Goal: Transaction & Acquisition: Purchase product/service

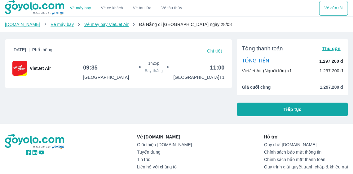
click at [91, 25] on link "Vé máy bay VietJet Air" at bounding box center [106, 24] width 44 height 5
click at [288, 111] on span "Tiếp tục" at bounding box center [292, 110] width 18 height 6
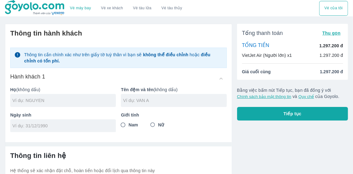
click at [305, 61] on div "Tổng thanh toán Thu gọn TỔNG TIỀN 1.297.200 đ VietJet Air (Người lớn) x1 1.297.…" at bounding box center [292, 52] width 111 height 56
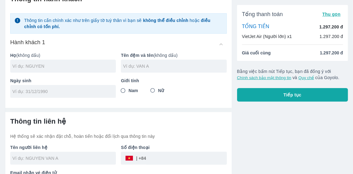
scroll to position [19, 0]
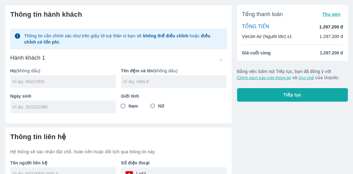
click at [312, 114] on div "Tổng thanh toán Thu gọn TỔNG TIỀN 1.297.200 đ VietJet Air (Người lớn) x1 1.297.…" at bounding box center [290, 105] width 116 height 211
click at [302, 124] on div "Tổng thanh toán Thu gọn TỔNG TIỀN 1.297.200 đ VietJet Air (Người lớn) x1 1.297.…" at bounding box center [290, 105] width 116 height 211
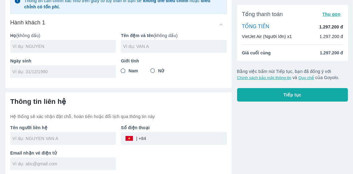
scroll to position [55, 0]
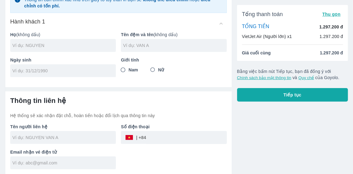
click at [268, 112] on div "Tổng thanh toán Thu gọn TỔNG TIỀN 1.297.200 đ VietJet Air (Người lớn) x1 1.297.…" at bounding box center [290, 69] width 116 height 211
click at [310, 110] on div "Tổng thanh toán Thu gọn TỔNG TIỀN 1.297.200 đ VietJet Air (Người lớn) x1 1.297.…" at bounding box center [290, 69] width 116 height 211
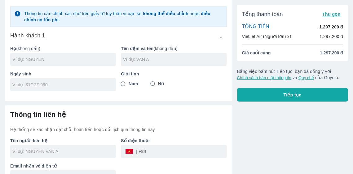
scroll to position [0, 0]
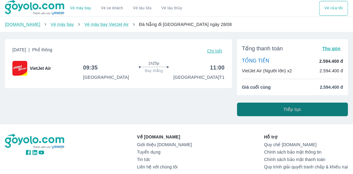
click at [286, 109] on span "Tiếp tục" at bounding box center [292, 110] width 18 height 6
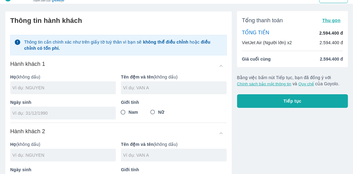
scroll to position [46, 0]
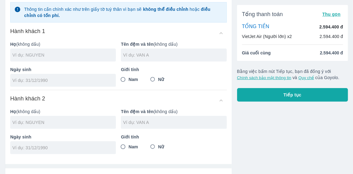
click at [42, 55] on input "text" at bounding box center [63, 55] width 103 height 6
type input "DUONG"
click at [158, 56] on input "text" at bounding box center [174, 55] width 103 height 6
type input "HIEN HOANG"
type input "01/01/1966"
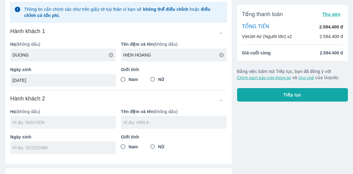
click at [125, 78] on input "Nam" at bounding box center [122, 79] width 11 height 11
radio input "true"
click at [46, 125] on input "text" at bounding box center [63, 123] width 103 height 6
type input "DUONG HIEN HOANG"
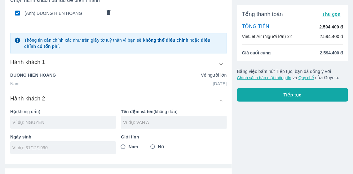
scroll to position [77, 0]
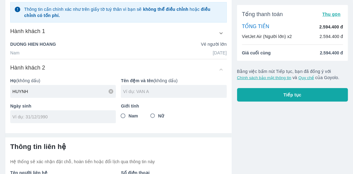
type input "HUYNH"
click at [157, 92] on input "text" at bounding box center [174, 92] width 103 height 6
type input "THI THUONG"
click at [50, 116] on input "tel" at bounding box center [60, 117] width 97 height 6
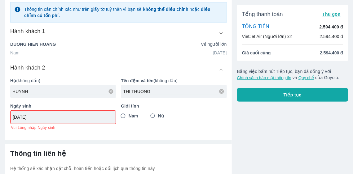
type input "15/05/1970"
click at [153, 115] on input "Nữ" at bounding box center [152, 116] width 11 height 11
radio input "true"
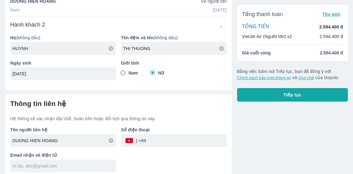
scroll to position [122, 0]
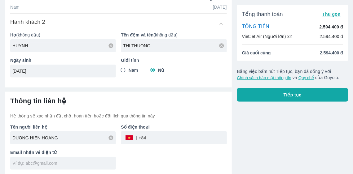
click at [37, 165] on input "text" at bounding box center [63, 163] width 103 height 6
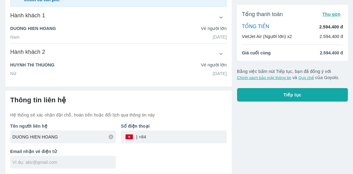
scroll to position [91, 0]
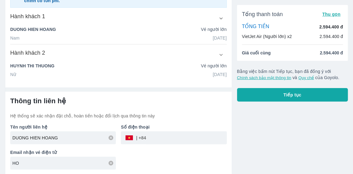
type input "H"
type input "hoangseagull@gmail.com"
click at [170, 132] on input "tel" at bounding box center [186, 138] width 81 height 15
type input "0"
type input "905018009"
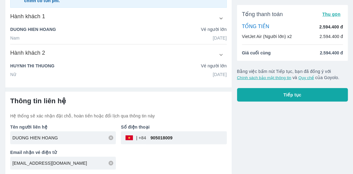
click at [272, 125] on div "Tổng thanh toán Thu gọn TỔNG TIỀN 2.594.400 đ VietJet Air (Người lớn) x2 2.594.…" at bounding box center [290, 52] width 116 height 248
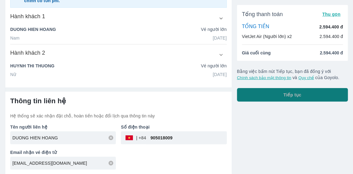
click at [291, 96] on span "Tiếp tục" at bounding box center [292, 95] width 18 height 6
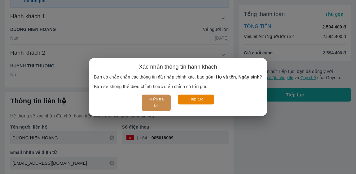
click at [147, 102] on button "Kiểm tra lại" at bounding box center [156, 103] width 29 height 16
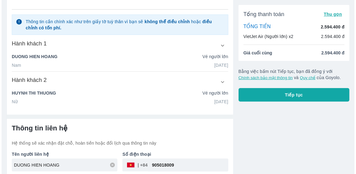
scroll to position [60, 0]
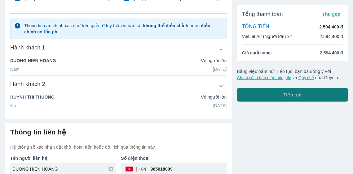
click at [296, 94] on span "Tiếp tục" at bounding box center [292, 95] width 18 height 6
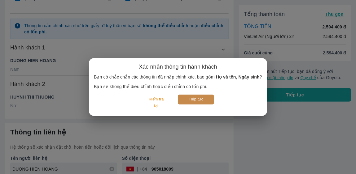
click at [194, 100] on button "Tiếp tục" at bounding box center [196, 100] width 36 height 10
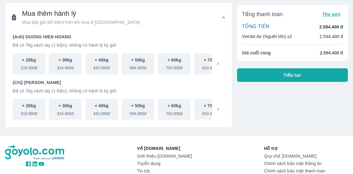
scroll to position [8, 0]
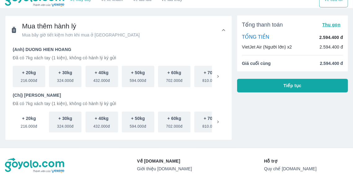
click at [28, 122] on span "216.000đ" at bounding box center [29, 125] width 16 height 7
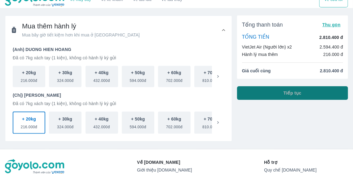
click at [288, 94] on span "Tiếp tục" at bounding box center [292, 93] width 18 height 6
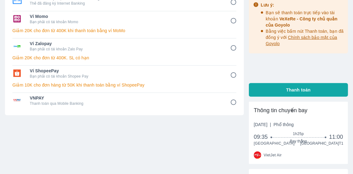
scroll to position [94, 0]
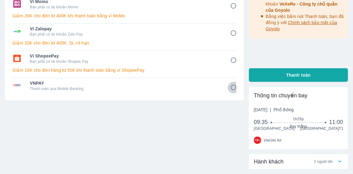
click at [232, 87] on input "8" at bounding box center [233, 88] width 12 height 12
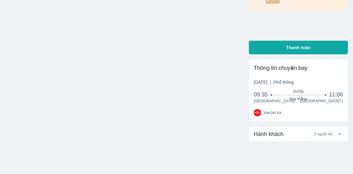
scroll to position [118, 0]
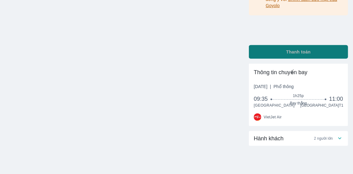
click at [298, 54] on span "Thanh toán" at bounding box center [298, 52] width 24 height 6
radio input "true"
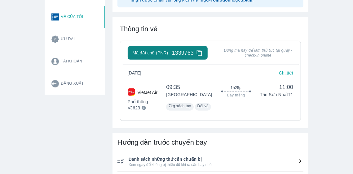
scroll to position [135, 0]
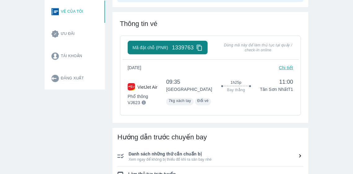
click at [318, 71] on div "Vé máy bay Vé xe khách Vé tàu lửa Vé tàu thủy Vé của tôi Đăng nhập Chỉnh sửa th…" at bounding box center [176, 140] width 353 height 550
